Goal: Navigation & Orientation: Find specific page/section

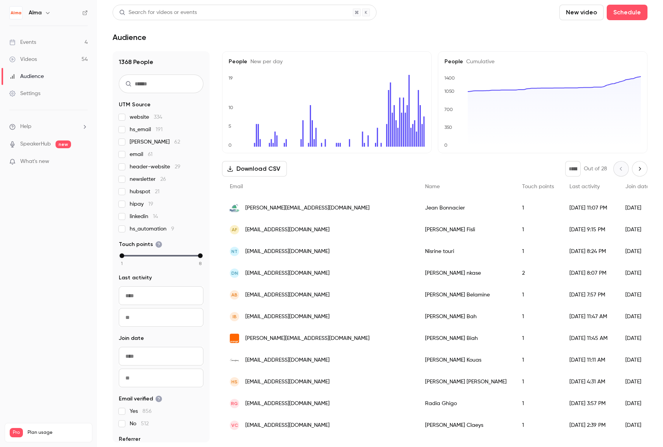
click at [28, 54] on link "Videos 54" at bounding box center [48, 59] width 97 height 17
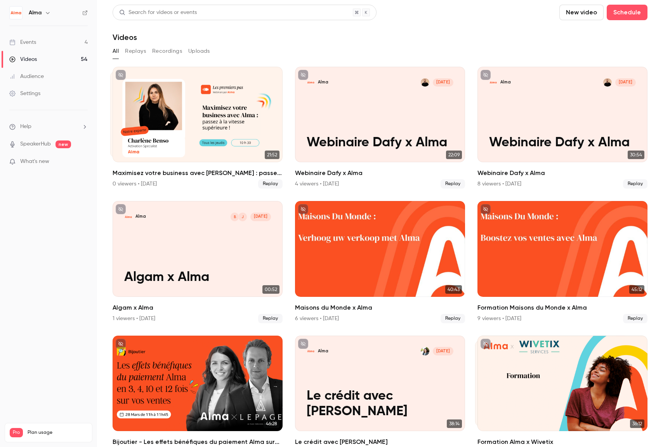
click at [43, 43] on link "Events 4" at bounding box center [48, 42] width 97 height 17
